Goal: Find specific page/section

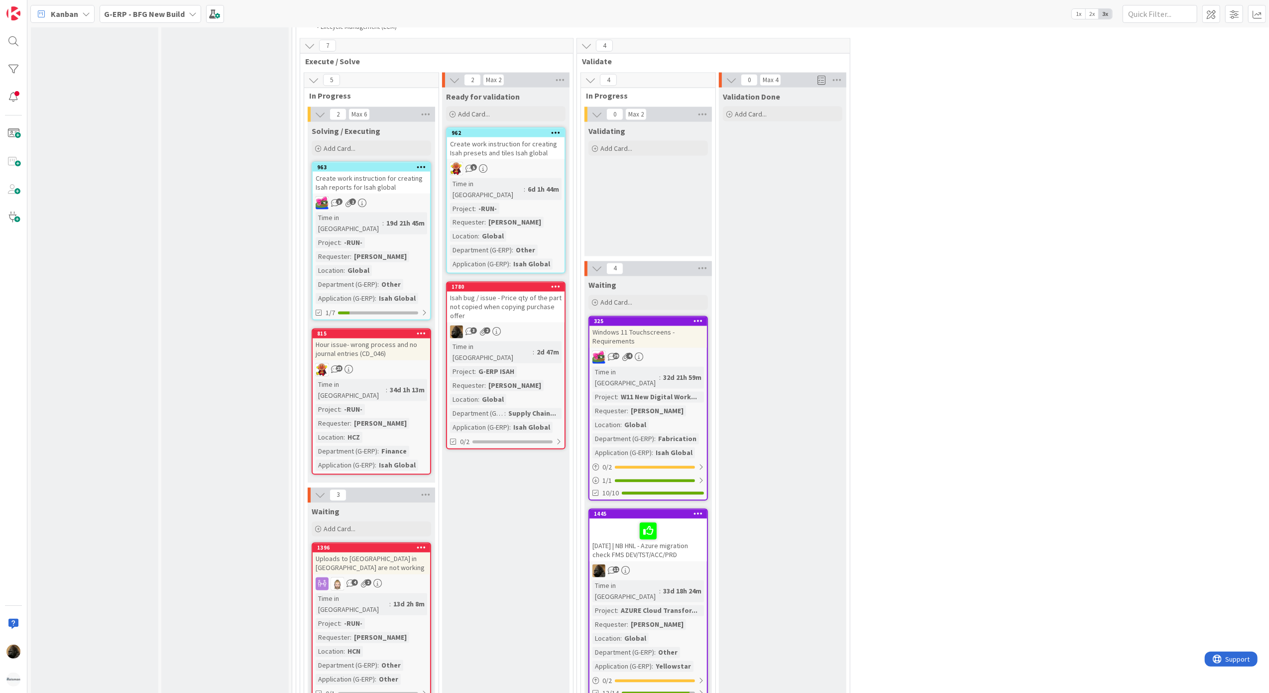
scroll to position [1715, 0]
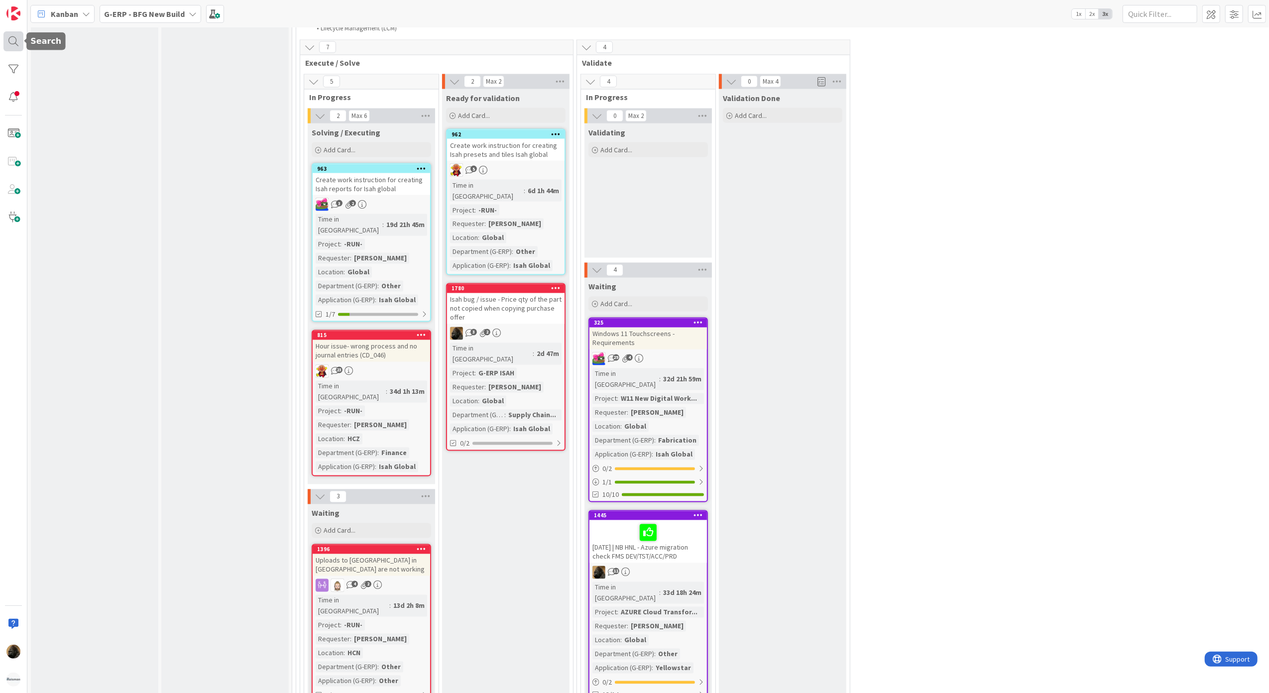
click at [17, 42] on div at bounding box center [13, 41] width 20 height 20
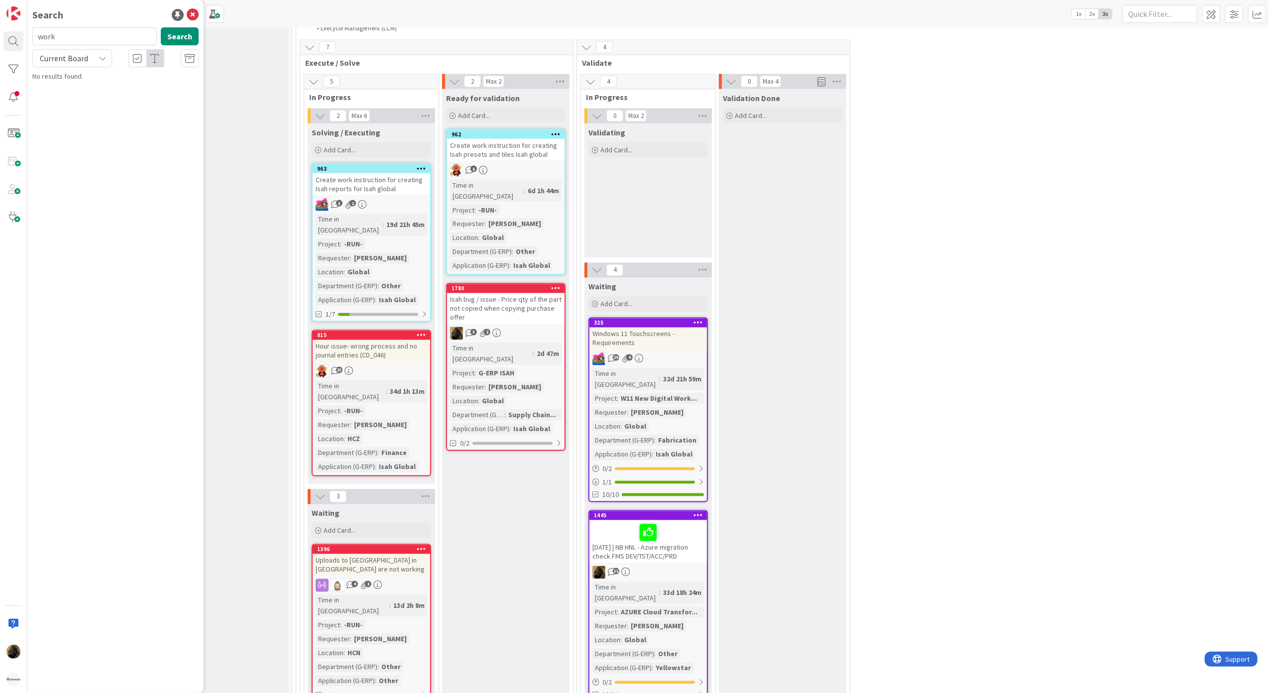
type input "work"
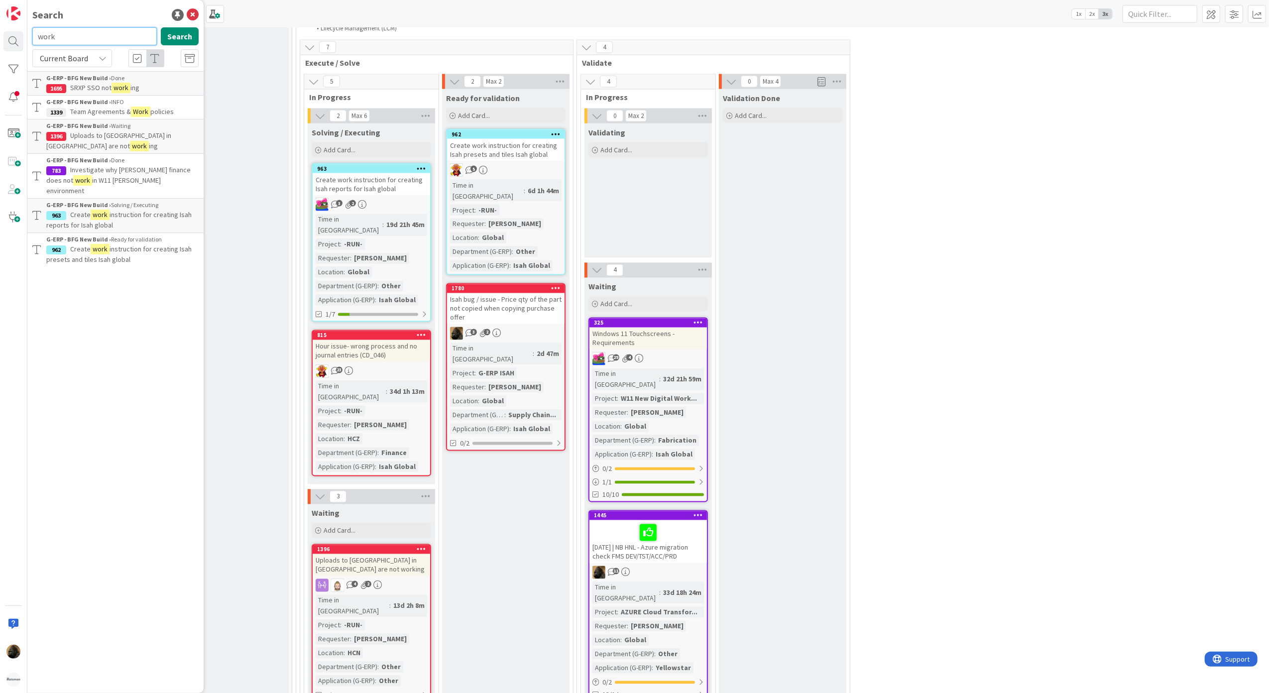
drag, startPoint x: 69, startPoint y: 32, endPoint x: -3, endPoint y: 20, distance: 72.6
click at [0, 20] on html "Search work Search Current Board G-ERP - BFG New Build › Done 1695 SRXP SSO not…" at bounding box center [634, 346] width 1269 height 693
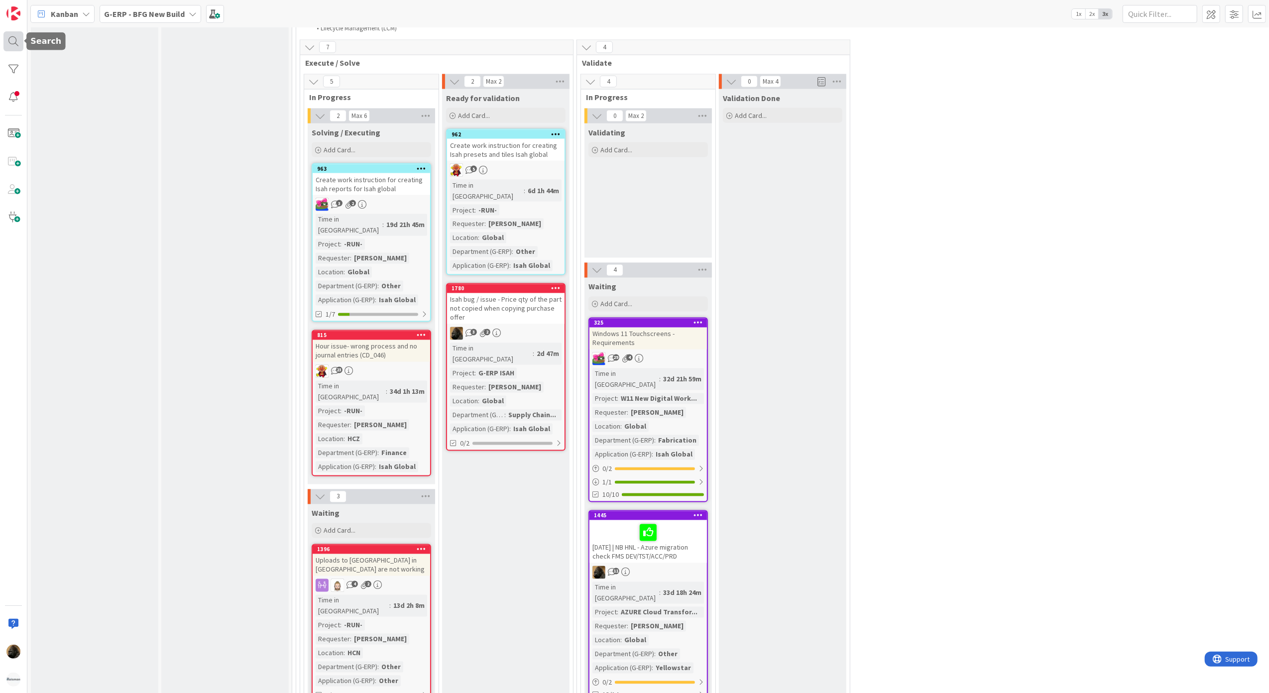
click at [11, 38] on div at bounding box center [13, 41] width 20 height 20
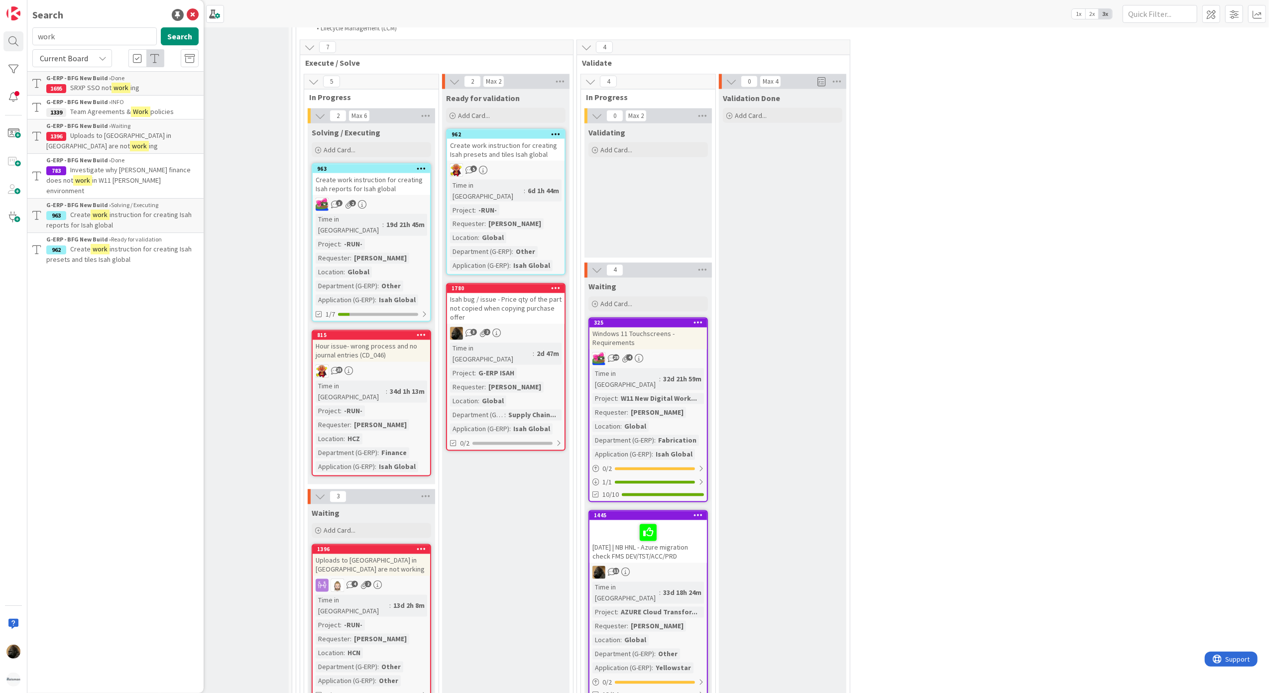
click at [88, 35] on input "work" at bounding box center [94, 36] width 124 height 18
type input "w"
type input "fms"
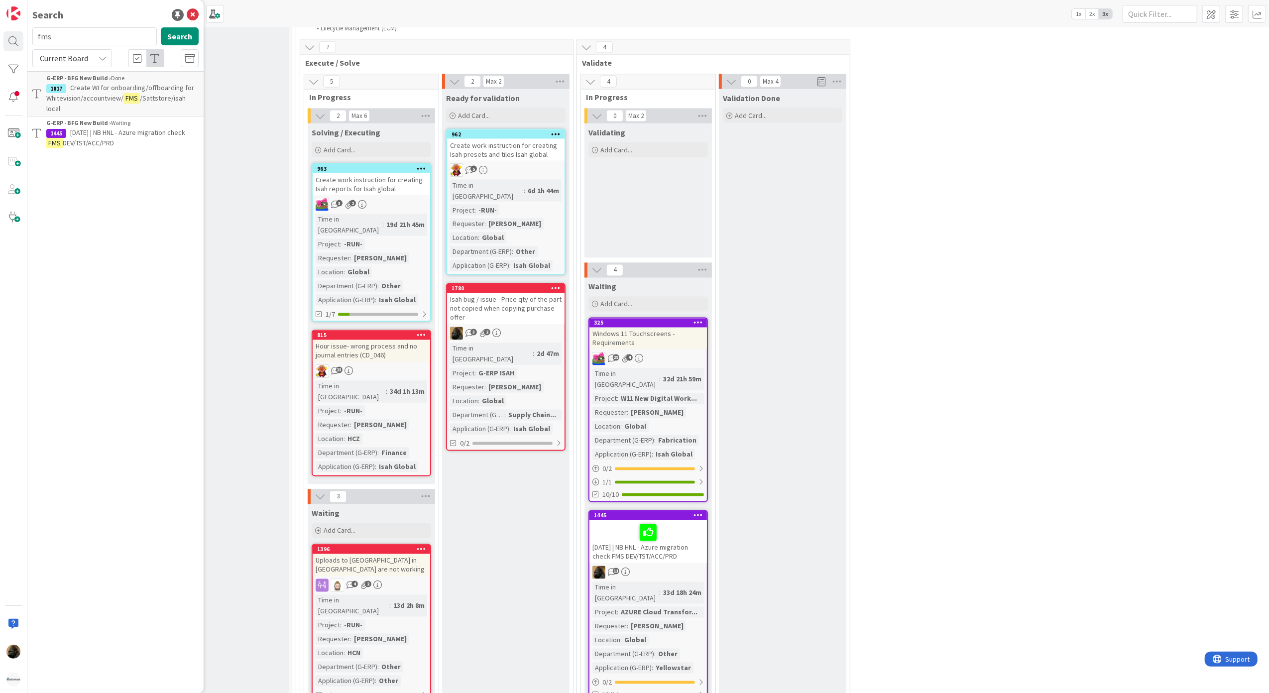
click at [146, 90] on span "Create WI for onboarding/offboarding for Whitevision/accountview/" at bounding box center [120, 92] width 148 height 19
